Goal: Task Accomplishment & Management: Use online tool/utility

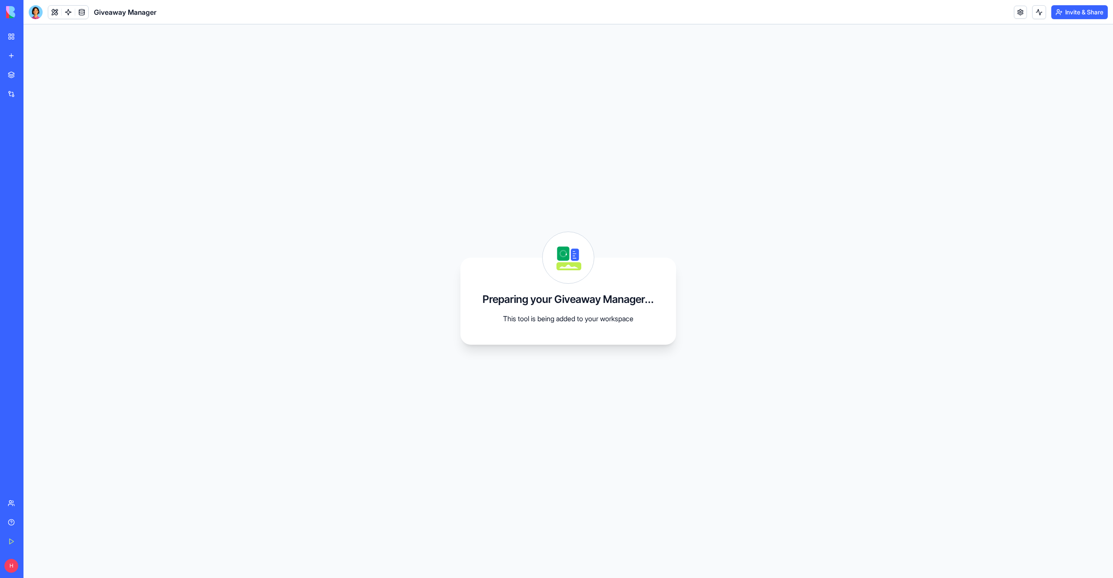
click at [32, 38] on div "My Workspace" at bounding box center [26, 36] width 11 height 9
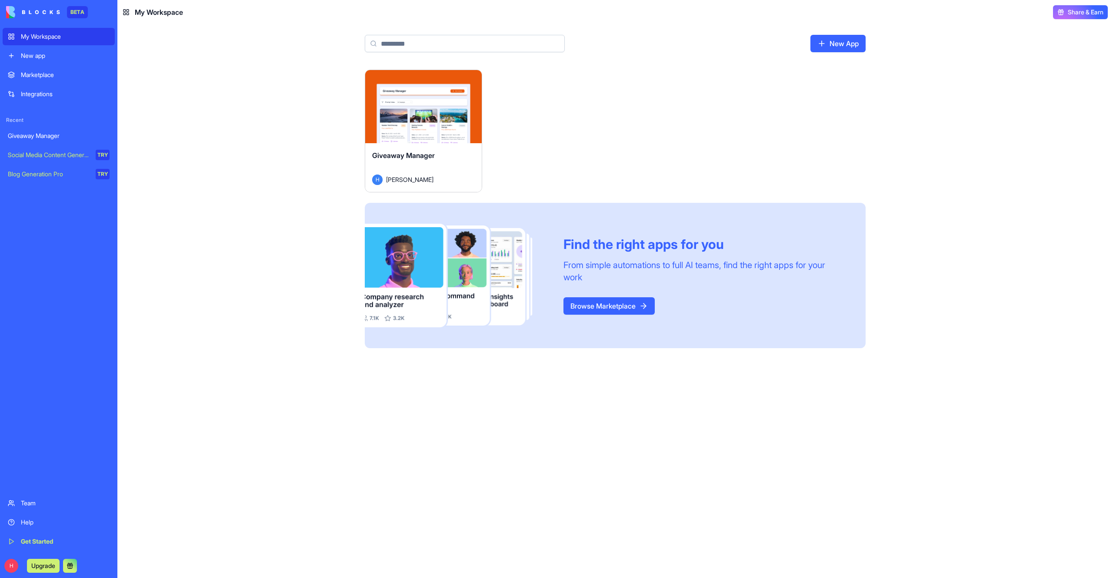
click at [841, 37] on link "New App" at bounding box center [838, 43] width 55 height 17
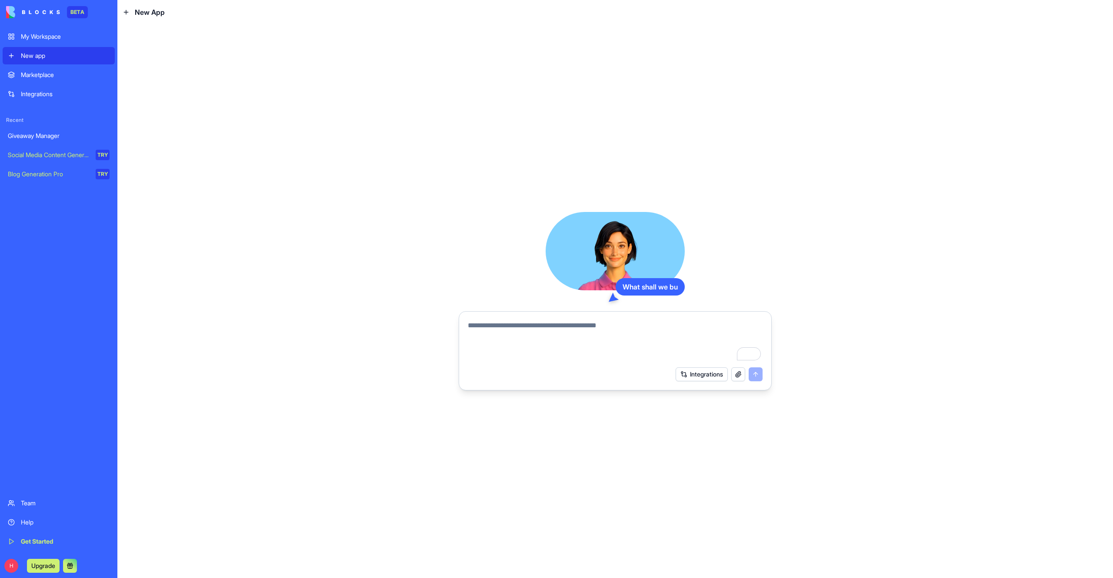
click at [538, 319] on div at bounding box center [615, 338] width 305 height 47
click at [537, 322] on textarea "To enrich screen reader interactions, please activate Accessibility in Grammarl…" at bounding box center [615, 341] width 295 height 42
type textarea "**********"
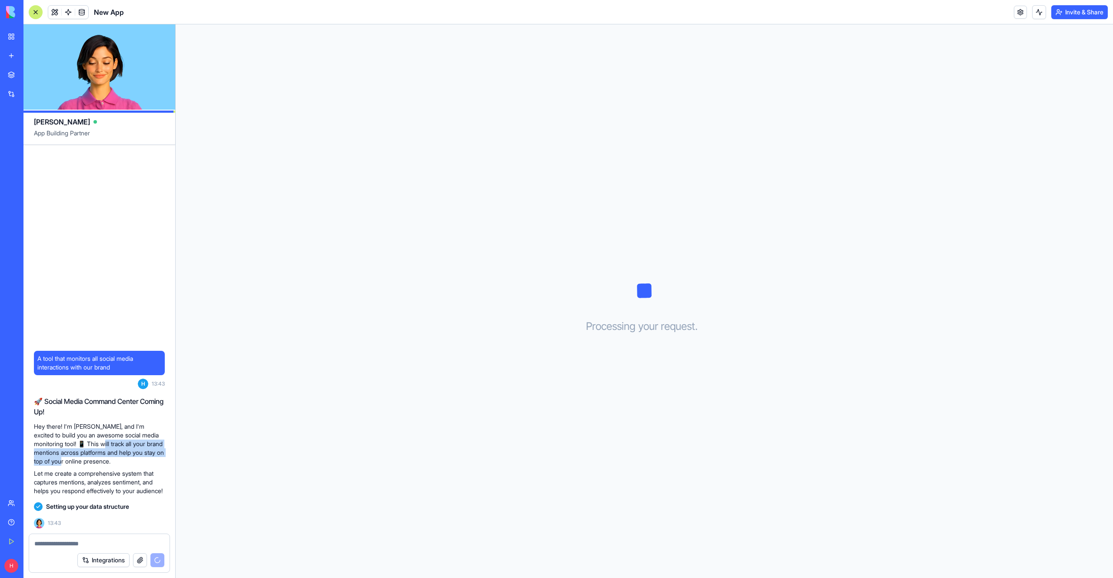
drag, startPoint x: 97, startPoint y: 435, endPoint x: 96, endPoint y: 451, distance: 16.1
click at [96, 451] on p "Hey there! I'm [PERSON_NAME], and I'm excited to build you an awesome social me…" at bounding box center [99, 443] width 131 height 43
drag, startPoint x: 96, startPoint y: 451, endPoint x: 102, endPoint y: 433, distance: 19.1
click at [102, 433] on p "Hey there! I'm [PERSON_NAME], and I'm excited to build you an awesome social me…" at bounding box center [99, 443] width 131 height 43
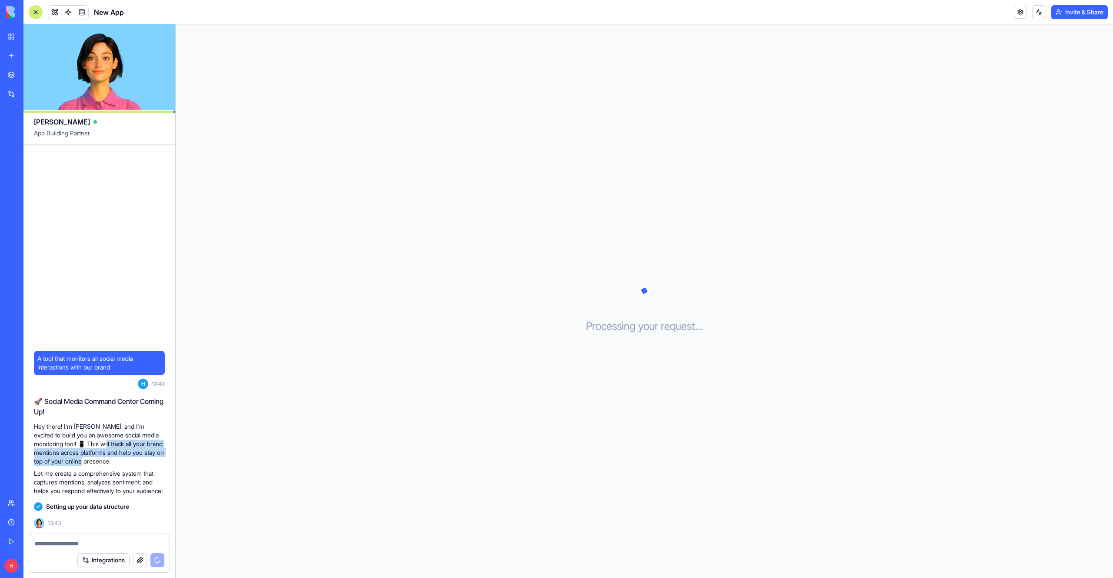
click at [102, 433] on p "Hey there! I'm [PERSON_NAME], and I'm excited to build you an awesome social me…" at bounding box center [99, 443] width 131 height 43
drag, startPoint x: 102, startPoint y: 433, endPoint x: 100, endPoint y: 441, distance: 8.5
click at [100, 441] on p "Hey there! I'm [PERSON_NAME], and I'm excited to build you an awesome social me…" at bounding box center [99, 443] width 131 height 43
click at [94, 469] on p "Let me create a comprehensive system that captures mentions, analyzes sentiment…" at bounding box center [99, 482] width 131 height 26
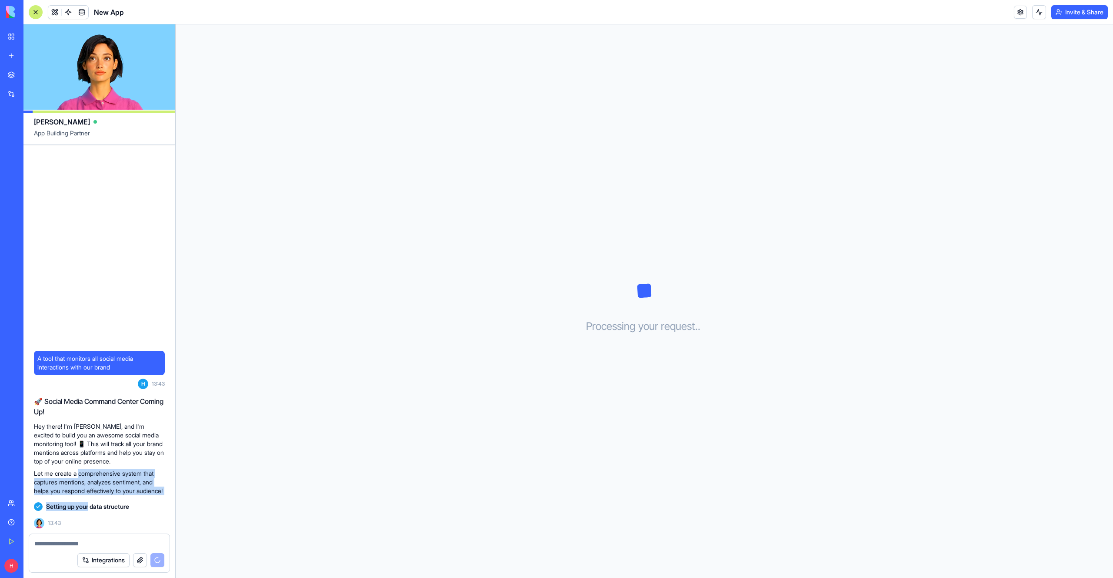
drag, startPoint x: 94, startPoint y: 461, endPoint x: 79, endPoint y: 505, distance: 46.9
click at [81, 505] on div "A tool that monitors all social media interactions with our brand H 13:43 🚀 Soc…" at bounding box center [99, 339] width 152 height 388
click at [533, 368] on div "Processing your request . . ." at bounding box center [645, 300] width 938 height 553
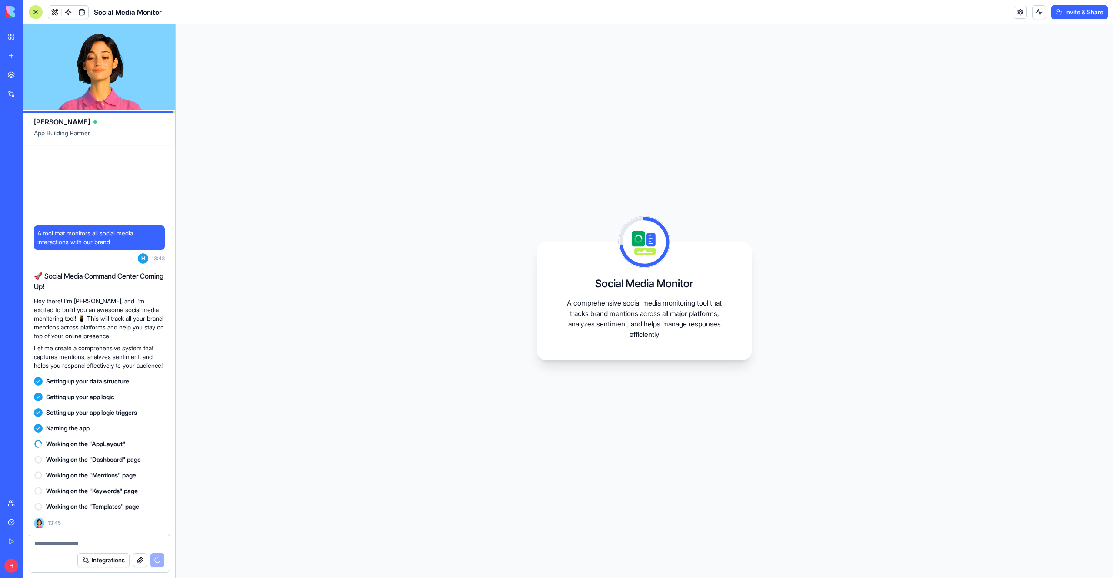
click at [4, 71] on link "Marketplace" at bounding box center [20, 74] width 35 height 17
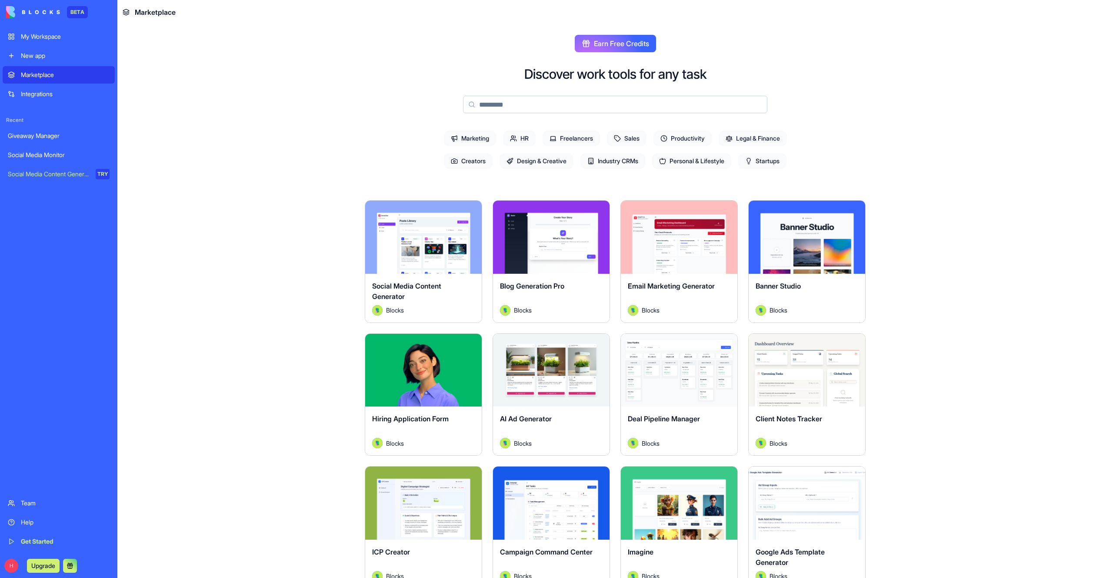
click at [304, 317] on main "Earn Free Credits Discover work tools for any task Marketing HR Freelancers Sal…" at bounding box center [615, 300] width 996 height 553
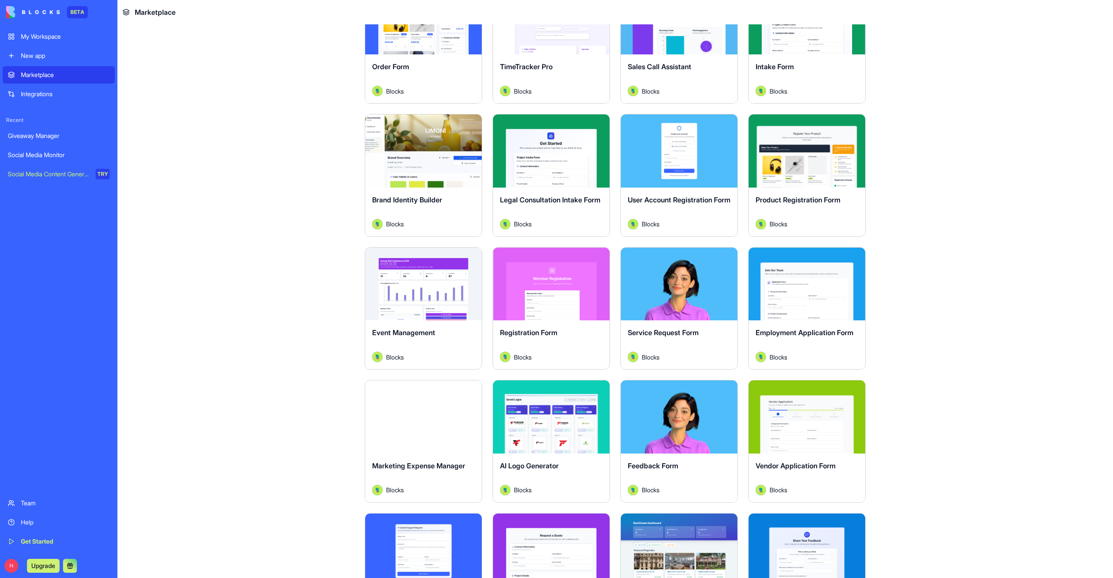
scroll to position [675, 0]
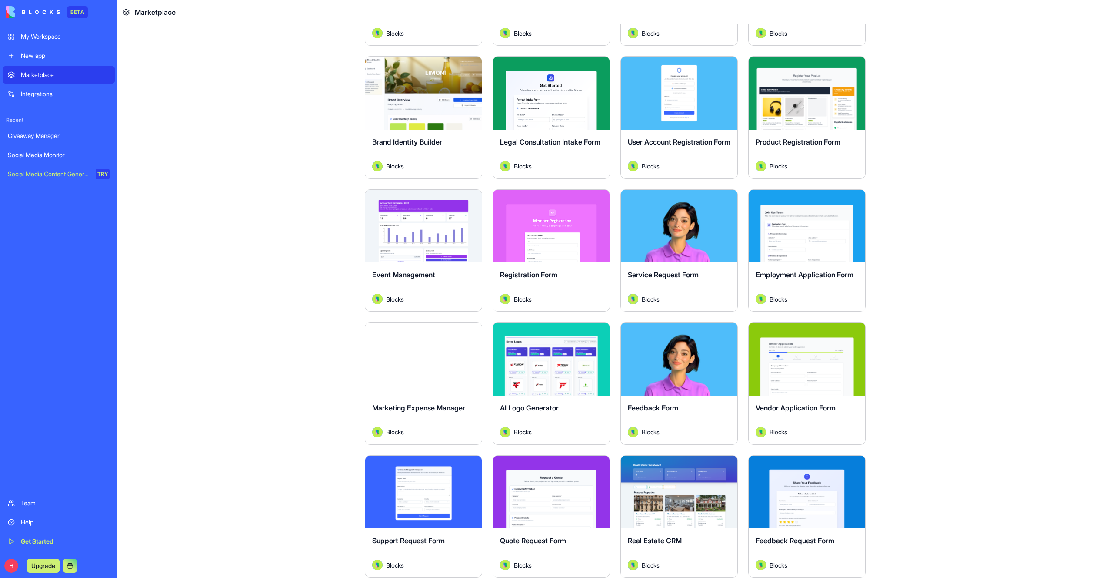
click at [71, 45] on div "My Workspace New app" at bounding box center [59, 46] width 112 height 37
click at [72, 43] on link "My Workspace" at bounding box center [59, 36] width 112 height 17
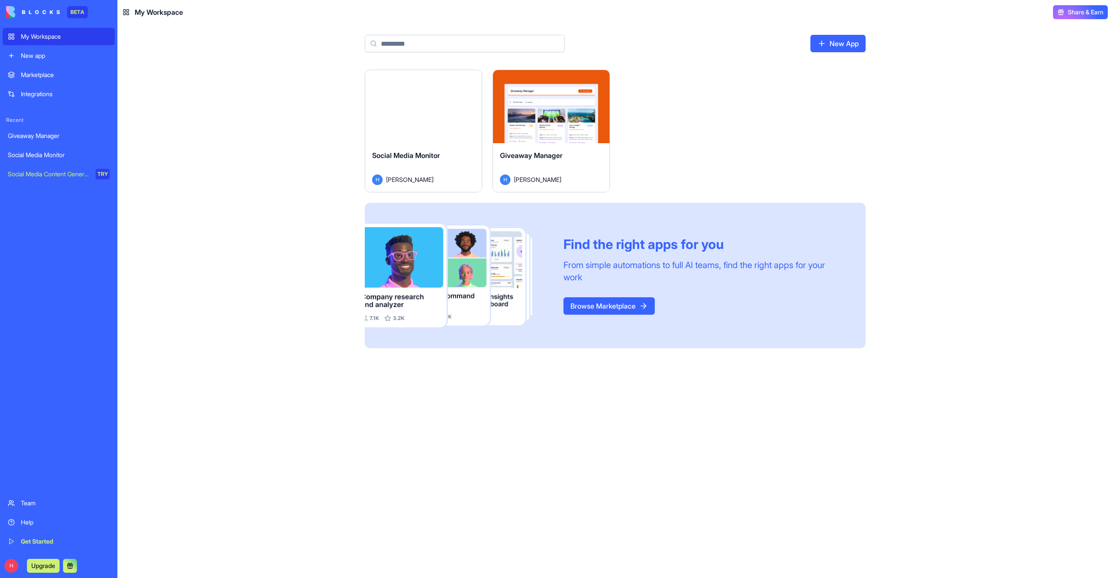
click at [421, 105] on button "Launch" at bounding box center [423, 106] width 65 height 17
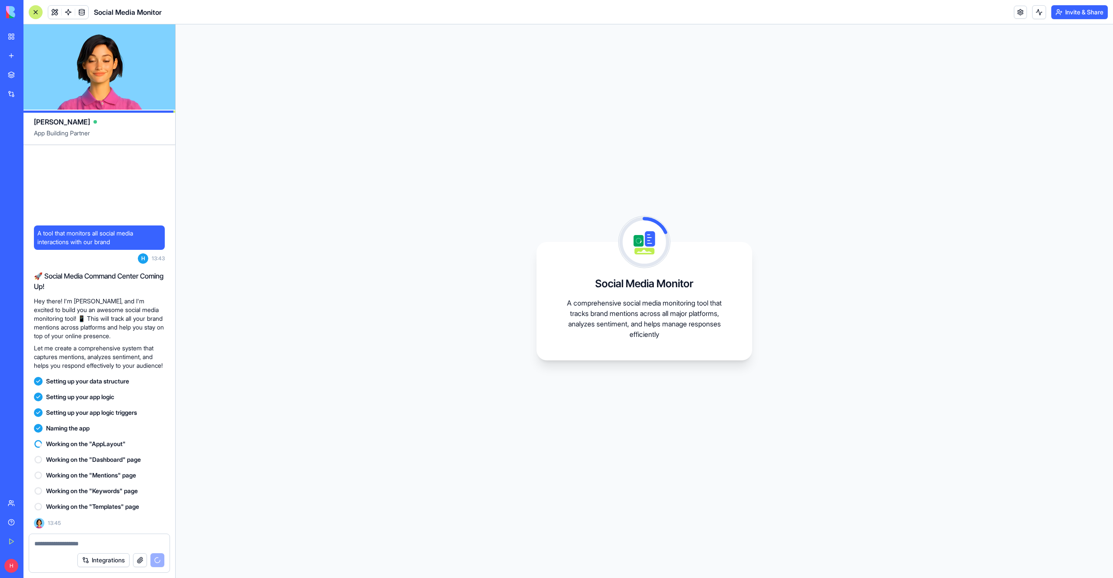
click at [21, 39] on div "My Workspace" at bounding box center [26, 36] width 11 height 9
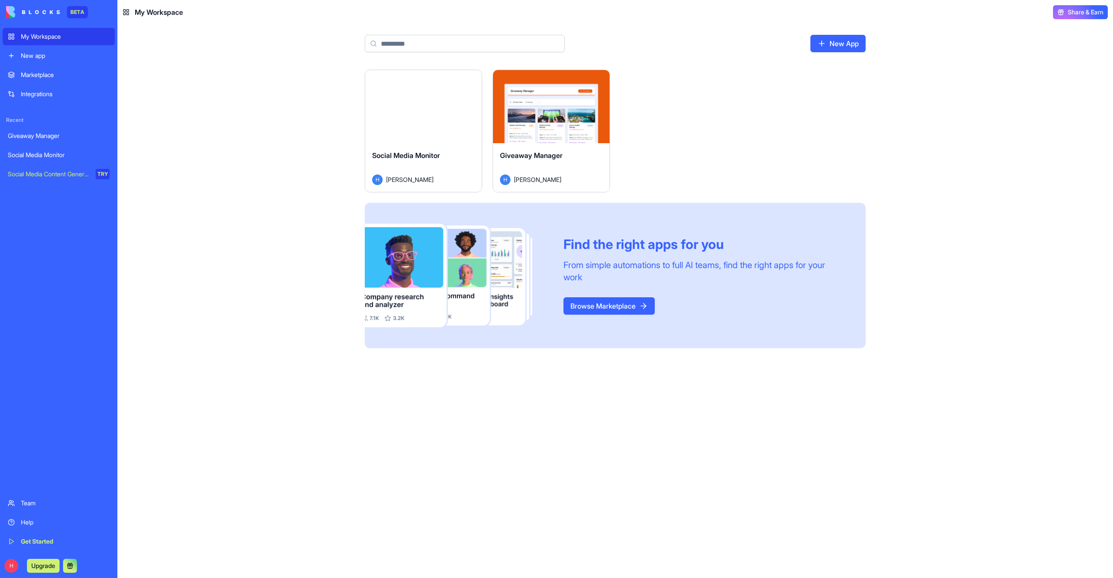
click at [548, 125] on div "Launch" at bounding box center [551, 106] width 117 height 73
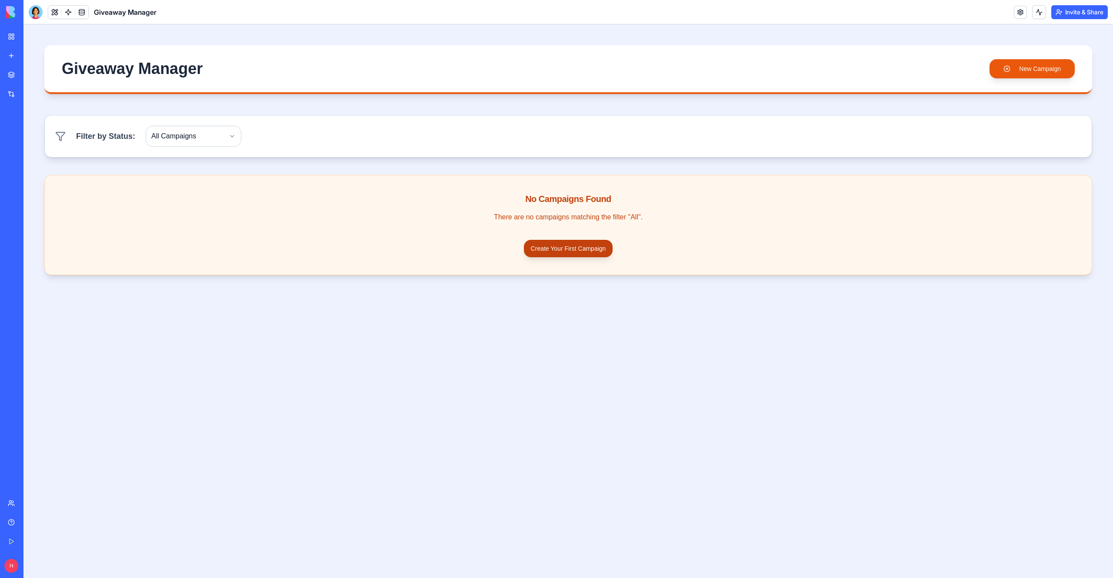
click at [533, 250] on button "Create Your First Campaign" at bounding box center [568, 248] width 89 height 17
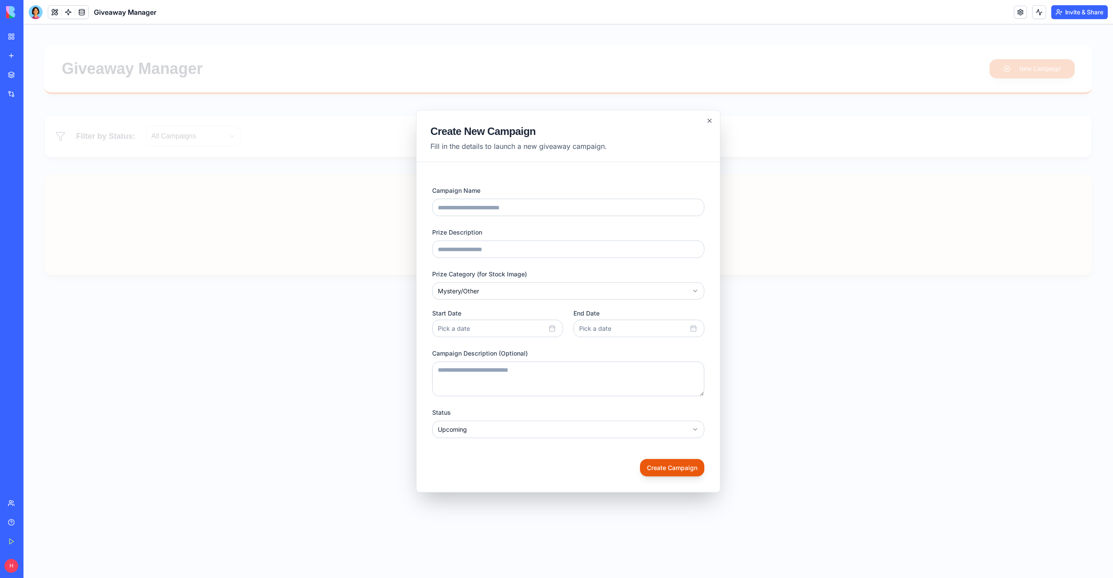
click at [490, 254] on input "Prize Description" at bounding box center [568, 249] width 272 height 17
click at [468, 292] on body "**********" at bounding box center [568, 300] width 1090 height 553
click at [494, 271] on body "**********" at bounding box center [568, 300] width 1090 height 553
click at [279, 270] on div at bounding box center [568, 300] width 1090 height 553
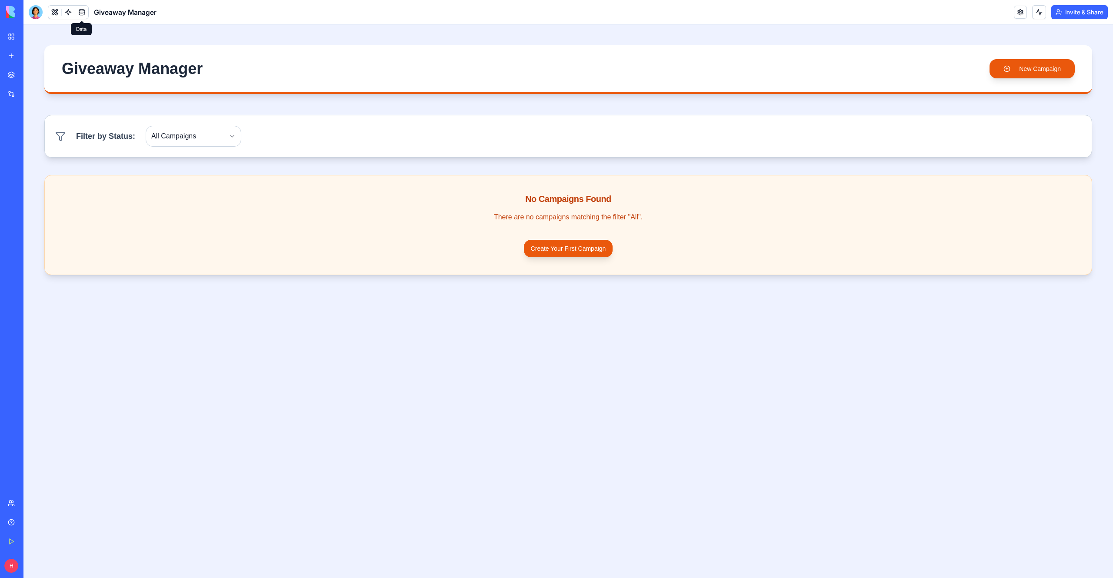
click at [83, 12] on link at bounding box center [81, 12] width 13 height 13
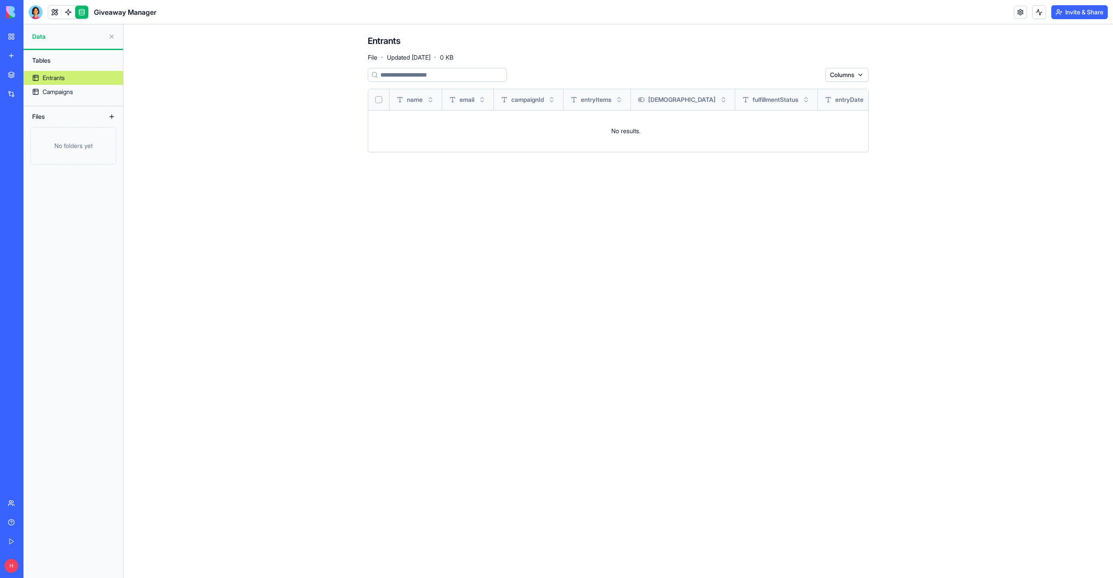
click at [77, 13] on link at bounding box center [81, 12] width 13 height 13
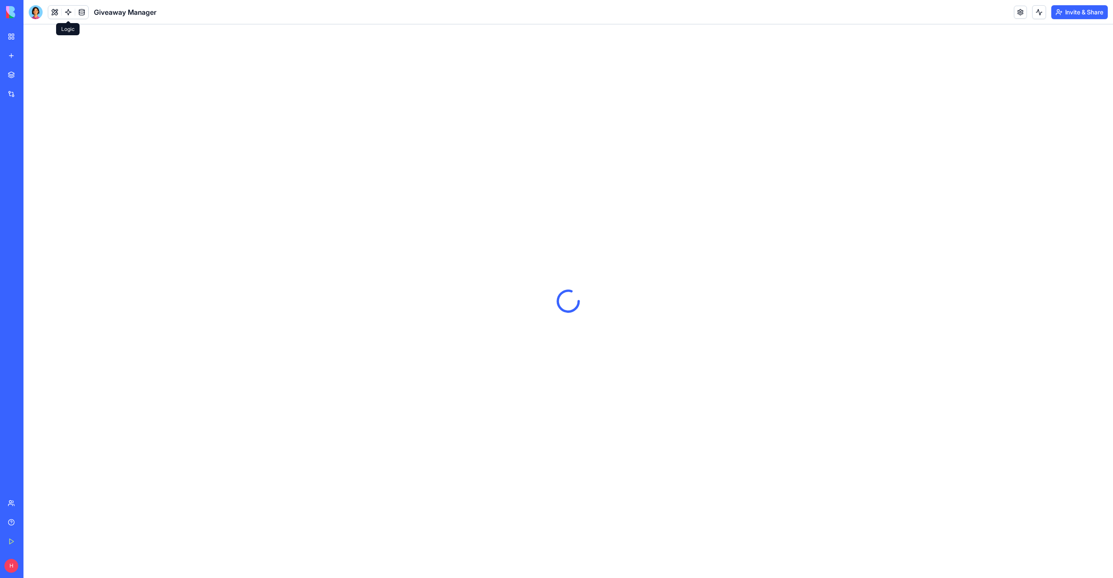
click at [67, 14] on link at bounding box center [68, 12] width 13 height 13
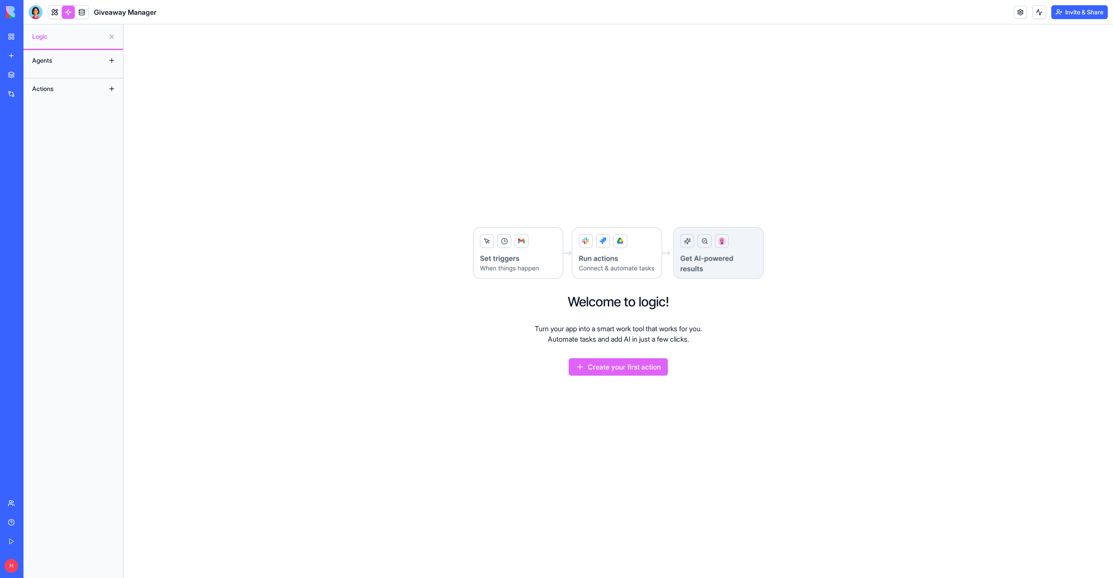
click at [69, 61] on div "Agents" at bounding box center [63, 60] width 70 height 14
click at [100, 57] on div "Agents" at bounding box center [73, 60] width 100 height 21
click at [111, 61] on button at bounding box center [112, 60] width 14 height 14
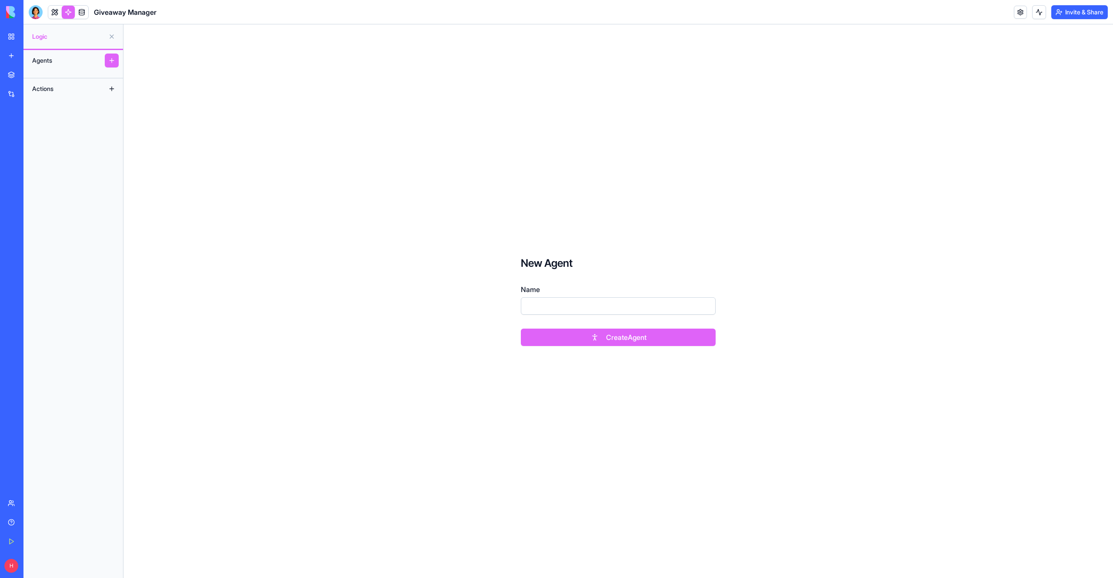
click at [112, 36] on button at bounding box center [112, 37] width 14 height 14
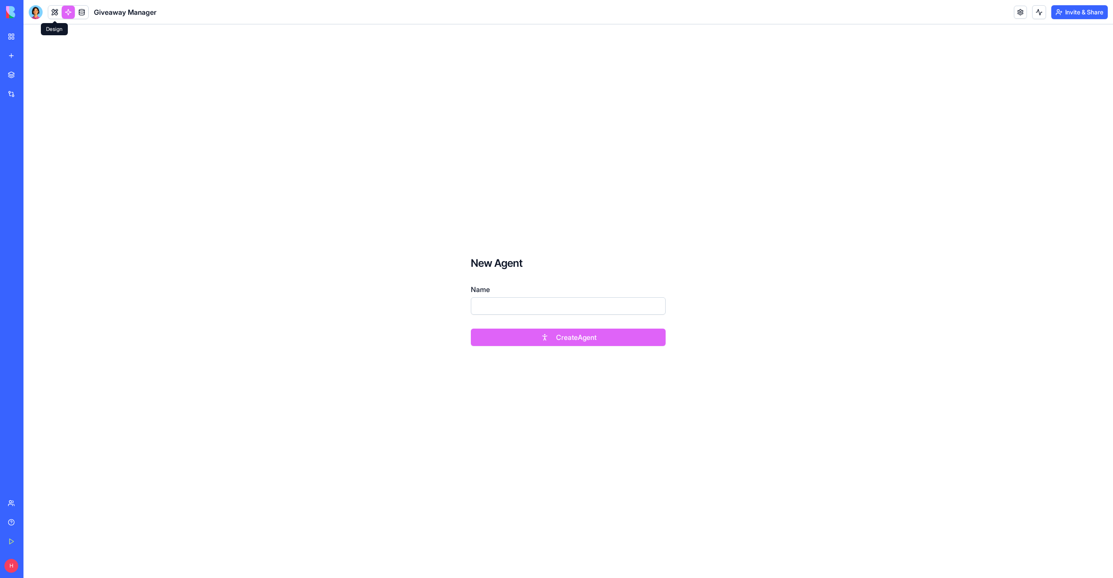
click at [57, 15] on link at bounding box center [54, 12] width 13 height 13
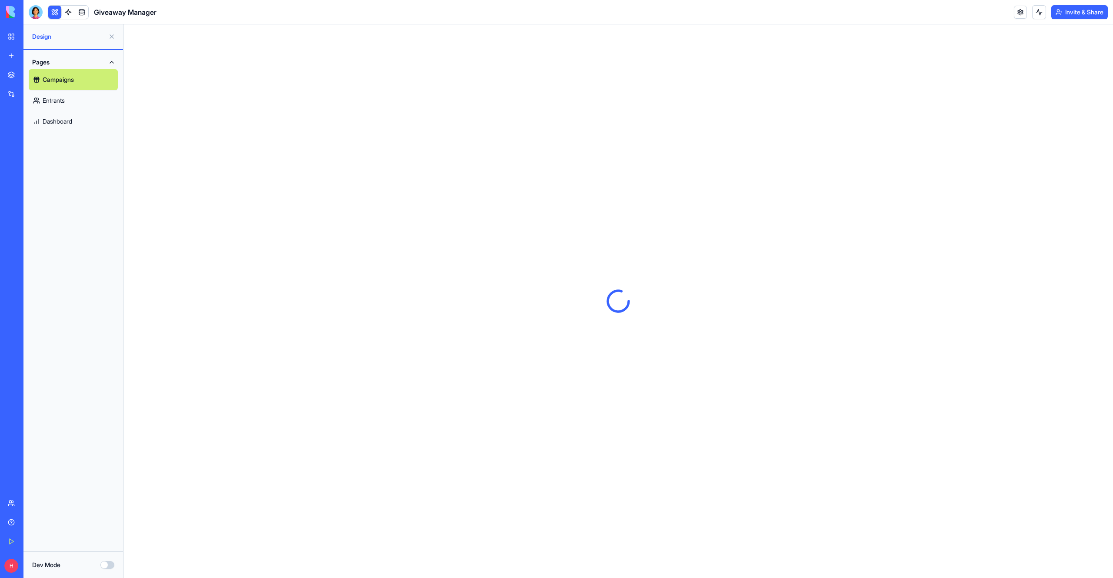
click at [11, 37] on link "My Workspace" at bounding box center [20, 36] width 35 height 17
